Goal: Check status: Check status

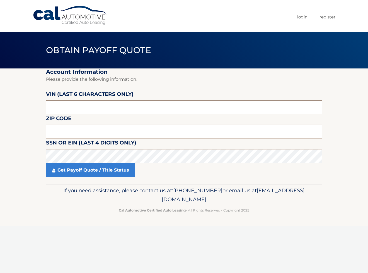
click at [123, 111] on input "text" at bounding box center [184, 107] width 276 height 14
type input "209159"
drag, startPoint x: 131, startPoint y: 137, endPoint x: 145, endPoint y: 117, distance: 24.3
click at [132, 135] on input "text" at bounding box center [184, 131] width 276 height 14
type input "8"
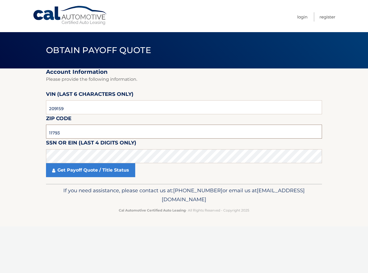
type input "11793"
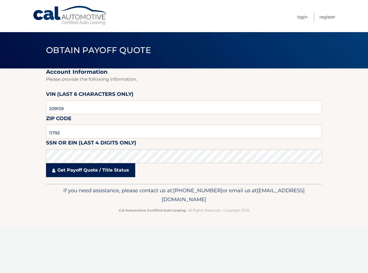
click at [81, 177] on link "Get Payoff Quote / Title Status" at bounding box center [90, 170] width 89 height 14
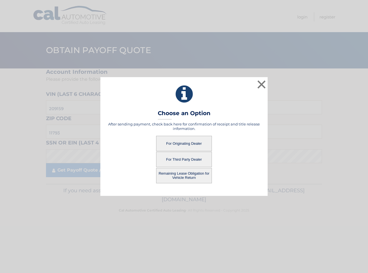
click at [181, 145] on button "For Originating Dealer" at bounding box center [184, 143] width 56 height 15
click at [188, 143] on button "For Originating Dealer" at bounding box center [184, 143] width 56 height 15
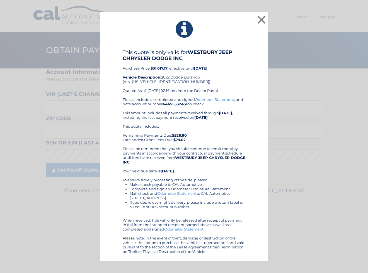
click at [154, 84] on div "This quote is only valid for [GEOGRAPHIC_DATA] JEEP CHRYSLER DODGE INC Purchase…" at bounding box center [184, 73] width 123 height 48
click at [155, 83] on div "This quote is only valid for [GEOGRAPHIC_DATA] JEEP CHRYSLER DODGE INC Purchase…" at bounding box center [184, 73] width 123 height 48
click at [157, 82] on div "This quote is only valid for [GEOGRAPHIC_DATA] JEEP CHRYSLER DODGE INC Purchase…" at bounding box center [184, 73] width 123 height 48
copy div "[US_VEHICLE_IDENTIFICATION_NUMBER]"
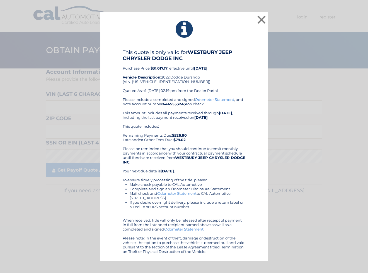
click at [219, 121] on div "Please include a completed and signed Odometer Statement , and note account num…" at bounding box center [184, 175] width 123 height 156
click at [325, 93] on div "× This quote is only valid for [GEOGRAPHIC_DATA] JEEP CHRYSLER DODGE INC Purcha…" at bounding box center [184, 136] width 364 height 248
